Goal: Find specific page/section: Find specific page/section

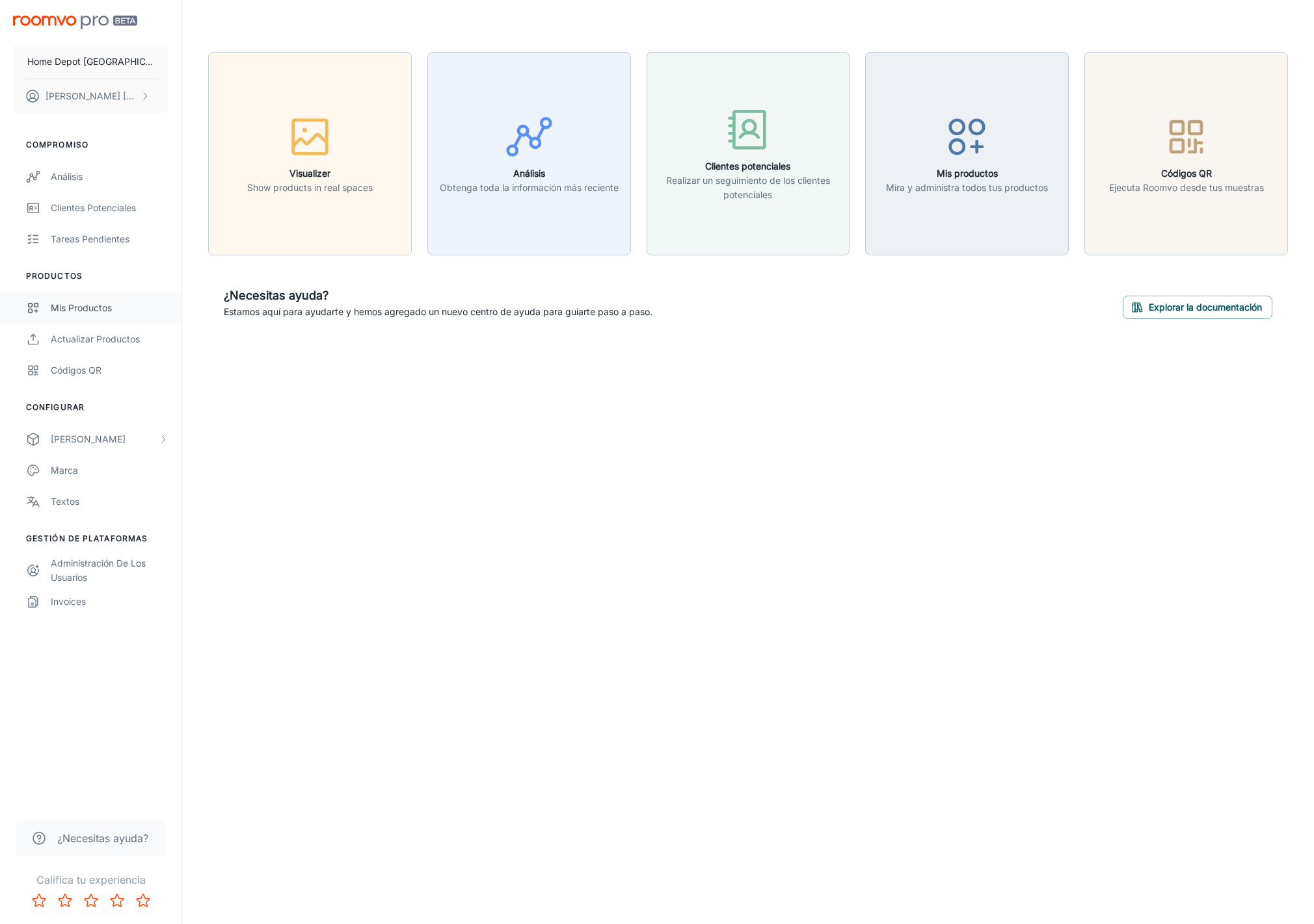
click at [62, 307] on div "Mis productos" at bounding box center [109, 308] width 117 height 14
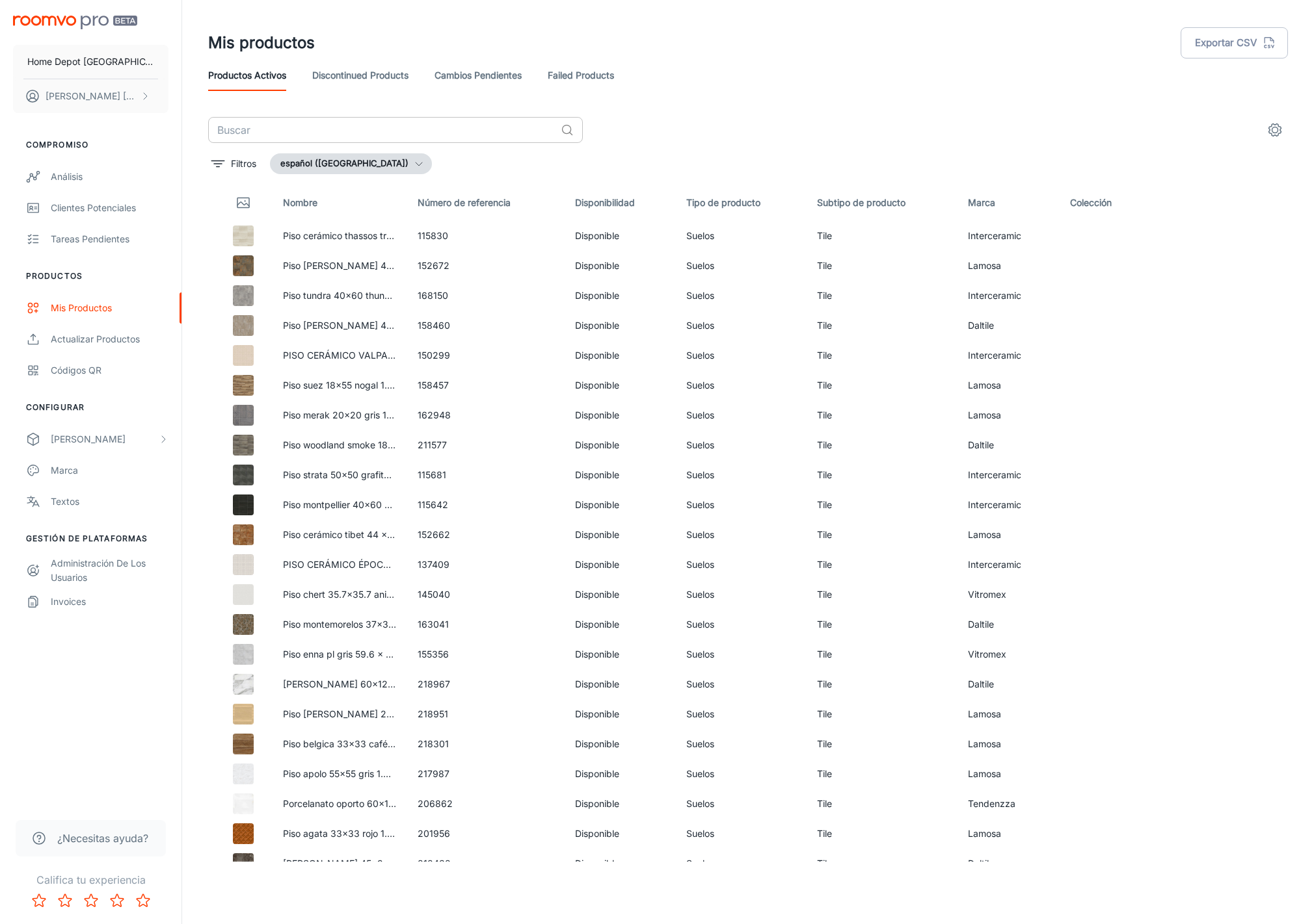
click at [265, 129] on input "text" at bounding box center [382, 130] width 348 height 26
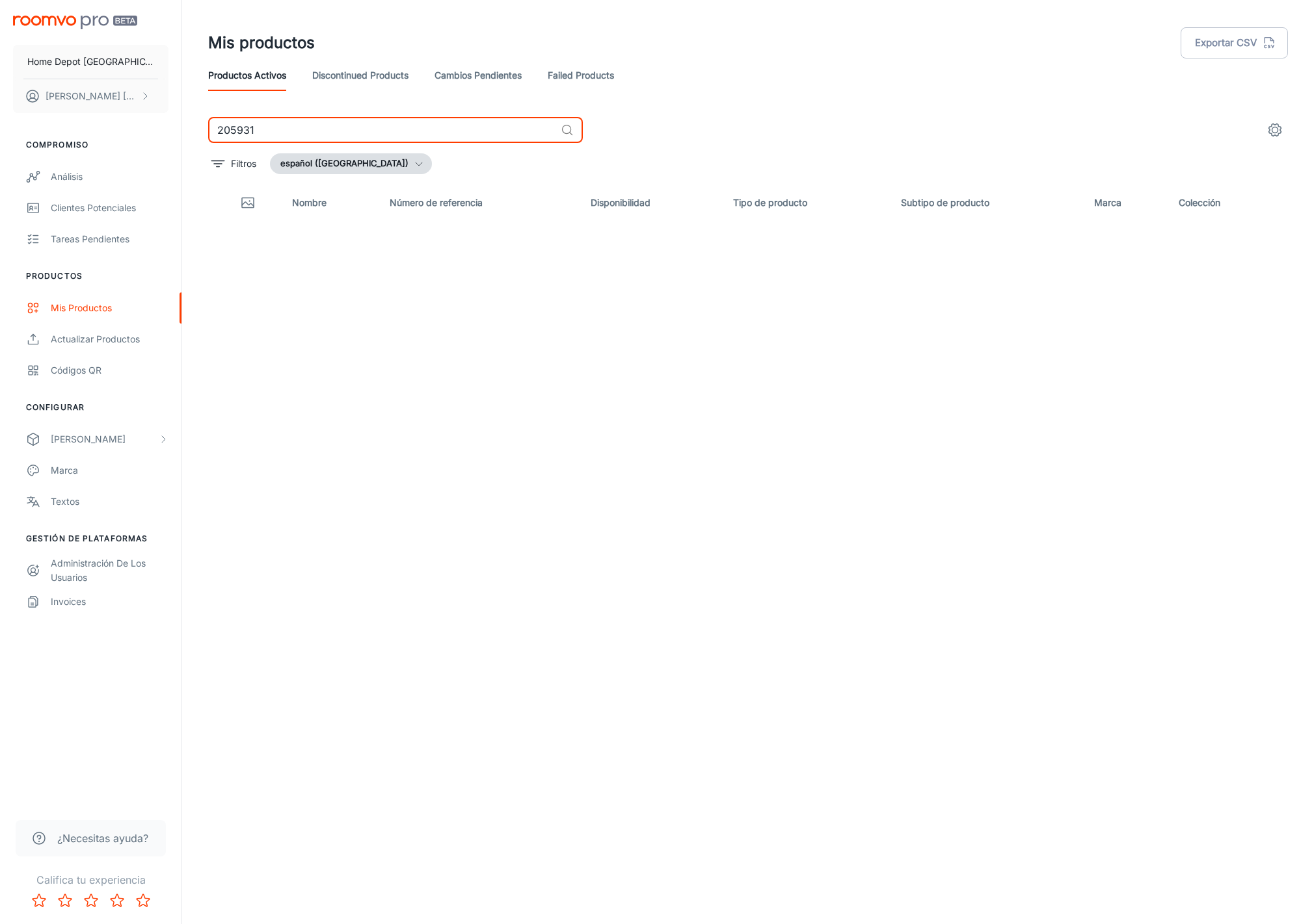
type input "205931"
click at [218, 132] on input "205931" at bounding box center [382, 130] width 348 height 26
